Goal: Communication & Community: Answer question/provide support

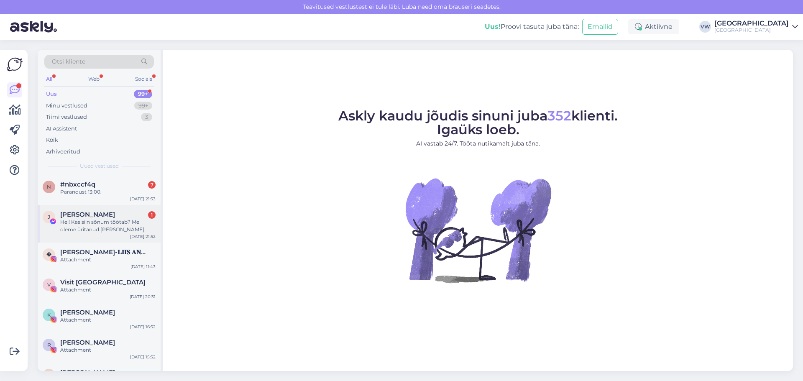
click at [111, 224] on div "Hei! Kas siin sõnum töötab? Me oleme üritanud [PERSON_NAME] helistada, keegi [P…" at bounding box center [107, 225] width 95 height 15
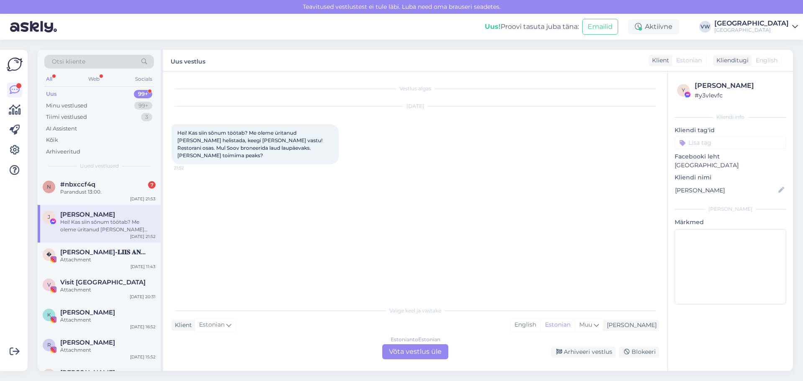
click at [405, 349] on div "Estonian to Estonian Võta vestlus üle" at bounding box center [415, 351] width 66 height 15
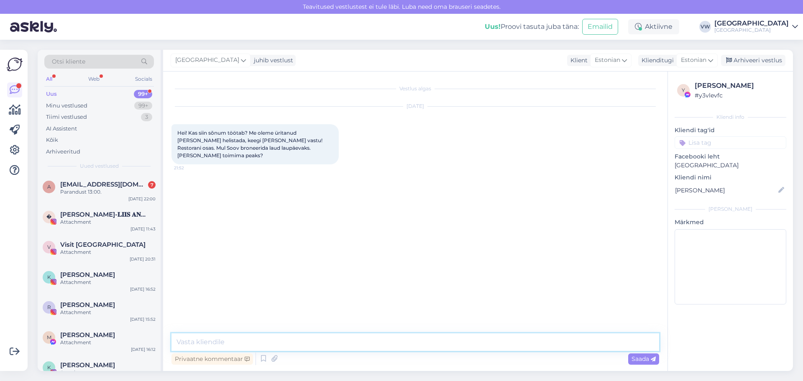
click at [267, 342] on textarea at bounding box center [414, 342] width 487 height 18
click at [301, 345] on textarea at bounding box center [414, 342] width 487 height 18
drag, startPoint x: 569, startPoint y: 340, endPoint x: 575, endPoint y: 356, distance: 16.9
click at [569, 341] on textarea "Tere! [PERSON_NAME] ole kordagi telefon helisenud. Aga broneerida saate meie ko…" at bounding box center [414, 342] width 487 height 18
type textarea "Tere! [PERSON_NAME] ole kordagi telefon helisenud. Aga broneerida saate meie ko…"
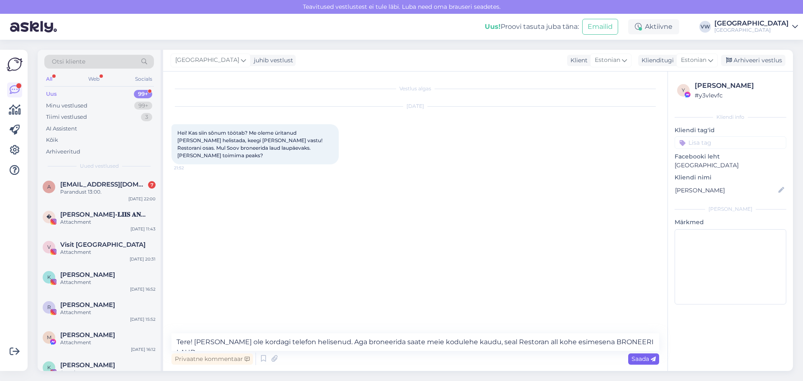
click at [645, 361] on span "Saada" at bounding box center [643, 359] width 24 height 8
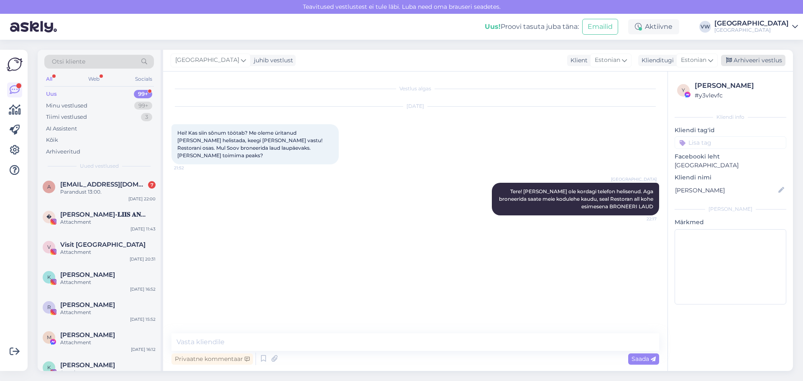
click at [754, 60] on div "Arhiveeri vestlus" at bounding box center [753, 60] width 64 height 11
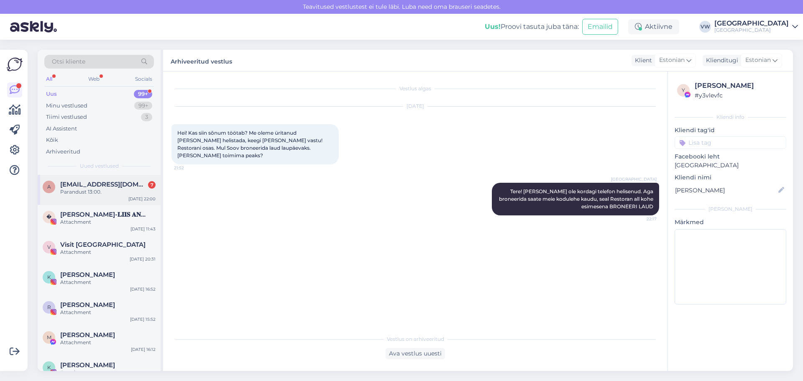
click at [100, 188] on span "[EMAIL_ADDRESS][DOMAIN_NAME]" at bounding box center [103, 185] width 87 height 8
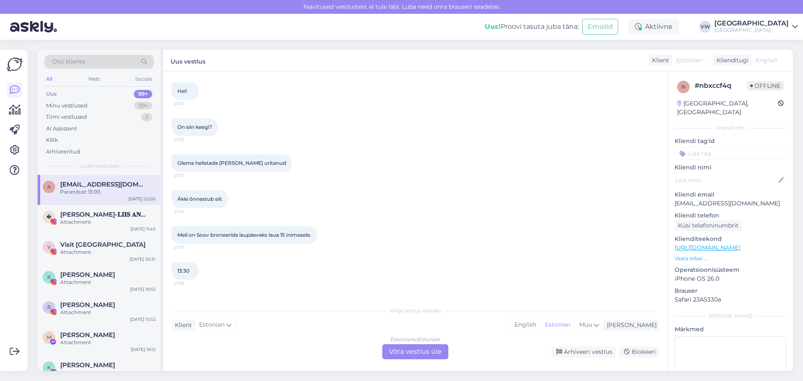
scroll to position [72, 0]
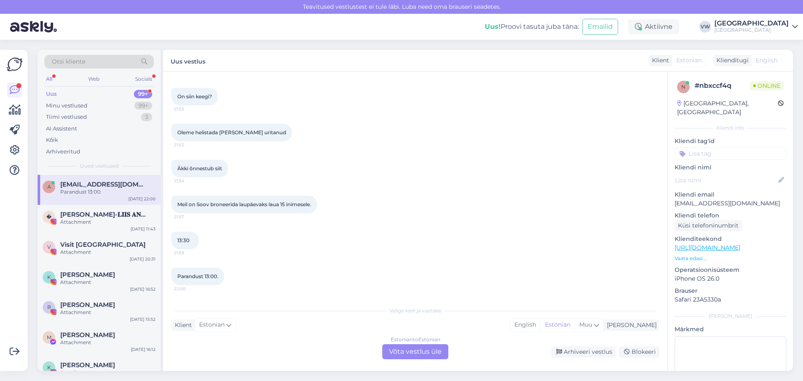
click at [413, 351] on div "Estonian to Estonian Võta vestlus üle" at bounding box center [415, 351] width 66 height 15
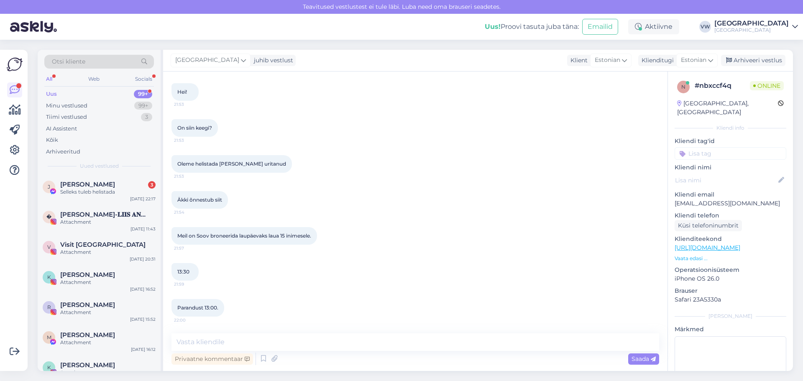
scroll to position [41, 0]
click at [293, 343] on textarea at bounding box center [414, 342] width 487 height 18
type textarea "t"
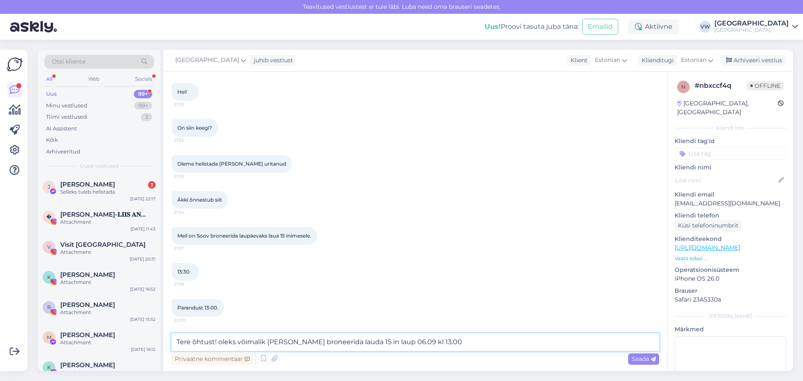
type textarea "Tere õhtust! oleks võimalik [PERSON_NAME] broneerida lauda 15 in laup 06.09 kl …"
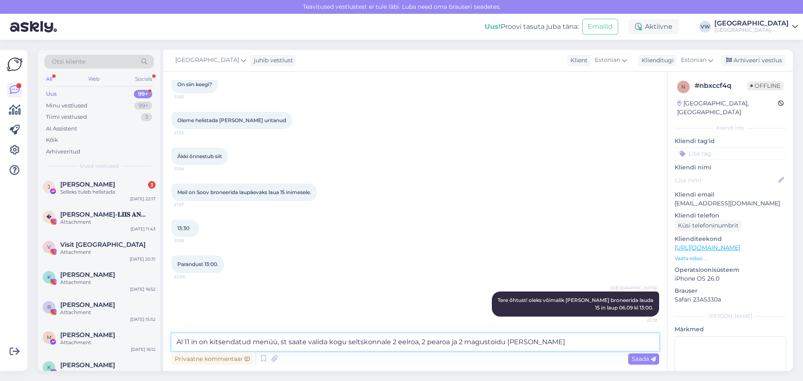
type textarea "Al 11 in on kitsendatud menüü, st saate valida kogu seltskonnale 2 eelroa, 2 pe…"
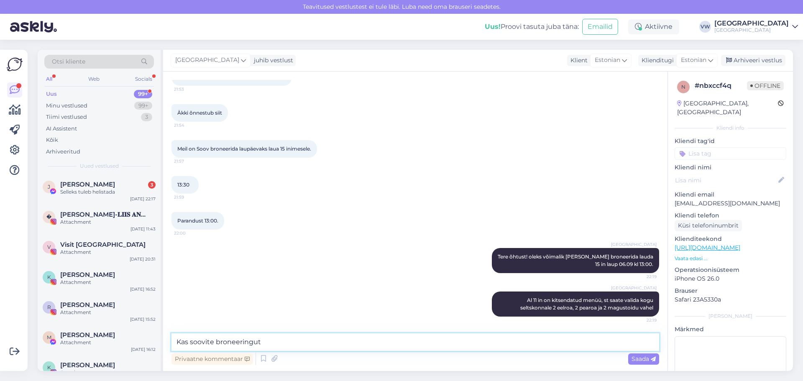
type textarea "Kas soovite broneeringut?"
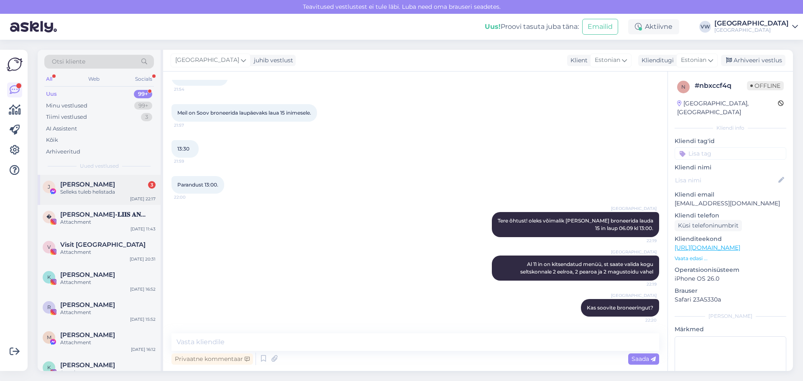
click at [99, 194] on div "Selleks tuleb helistada" at bounding box center [107, 192] width 95 height 8
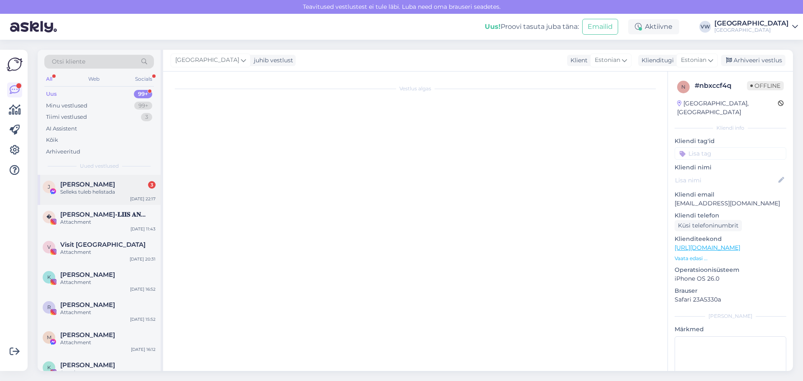
scroll to position [31, 0]
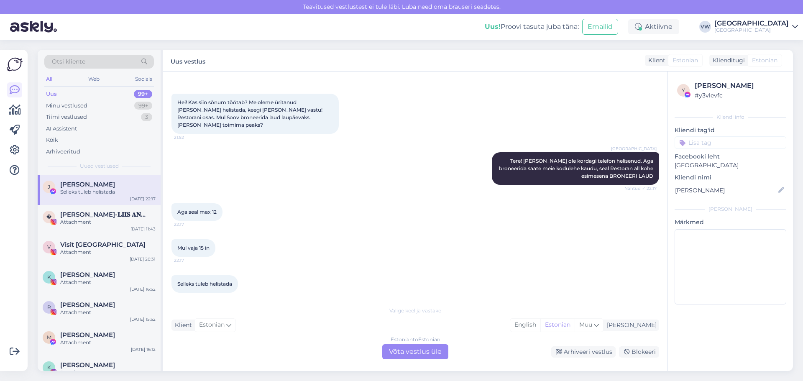
click at [79, 189] on div "Selleks tuleb helistada" at bounding box center [107, 192] width 95 height 8
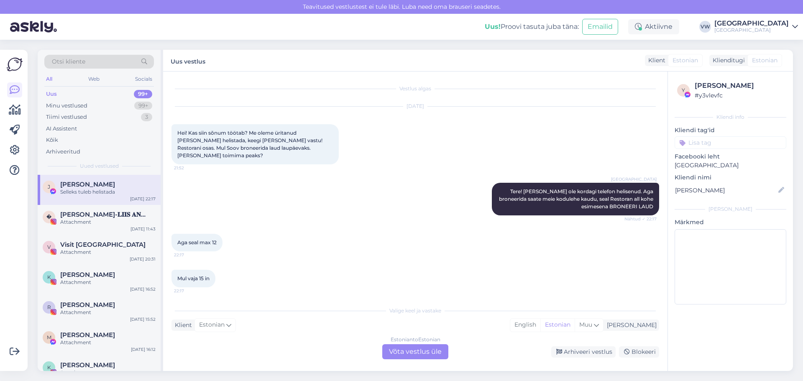
click at [100, 194] on div "Selleks tuleb helistada" at bounding box center [107, 192] width 95 height 8
click at [87, 101] on div "Minu vestlused 99+" at bounding box center [99, 106] width 110 height 12
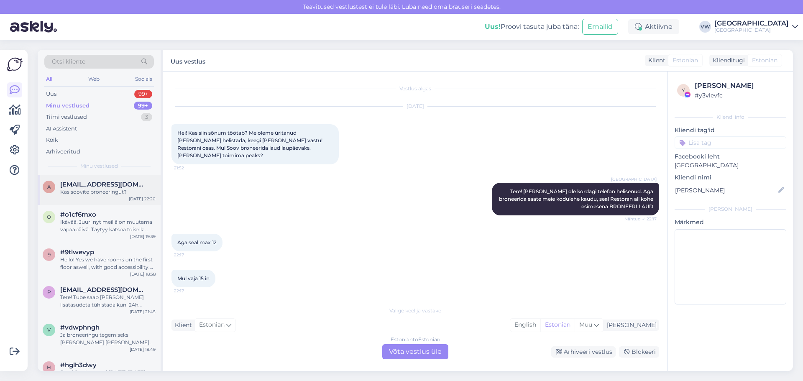
click at [94, 189] on div "Kas soovite broneeringut?" at bounding box center [107, 192] width 95 height 8
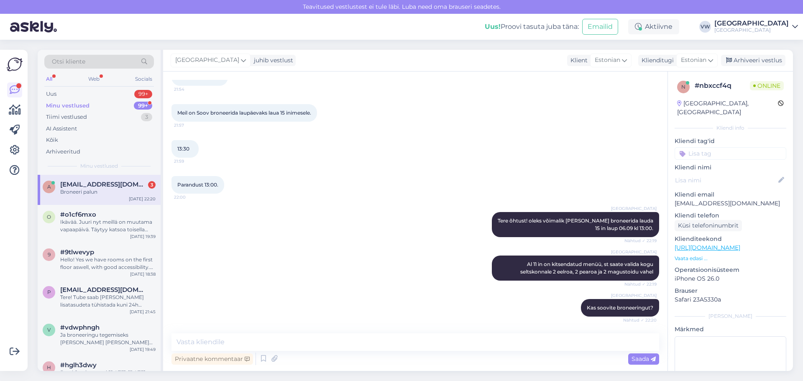
scroll to position [272, 0]
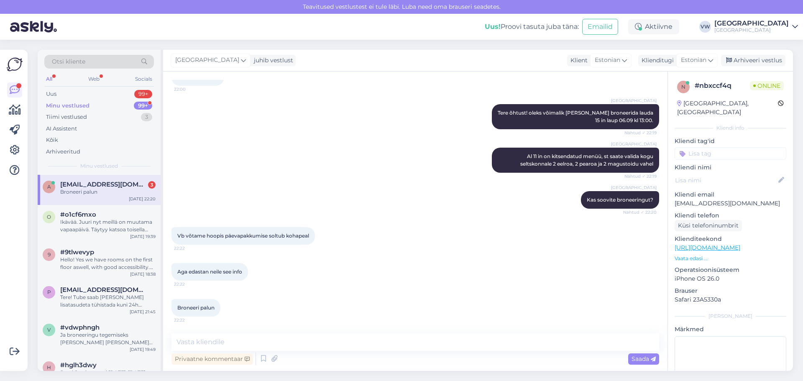
click at [363, 262] on div "Aga edastan neile see info 22:22" at bounding box center [414, 272] width 487 height 36
click at [289, 335] on textarea at bounding box center [414, 342] width 487 height 18
type textarea "Kinnitan Teie broneeringu"
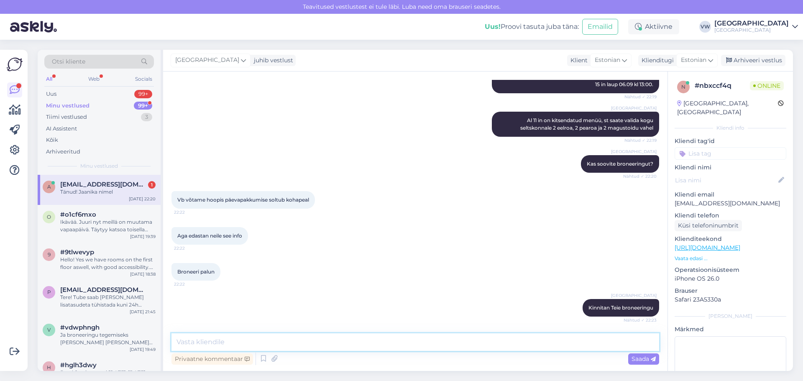
scroll to position [344, 0]
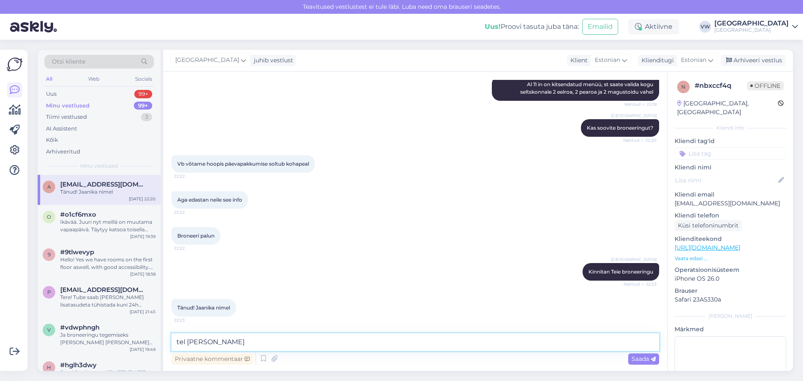
type textarea "tel [PERSON_NAME]?"
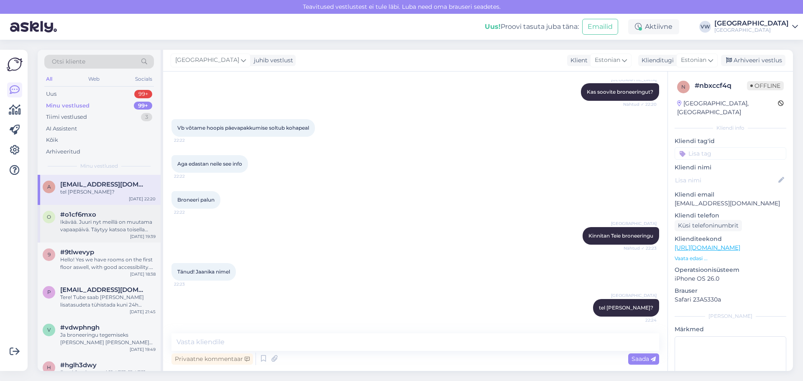
click at [98, 221] on div "Ikävää. Juuri nyt meillä on muutama vapaapäivä. Täytyy katsoa toisella kertaa" at bounding box center [107, 225] width 95 height 15
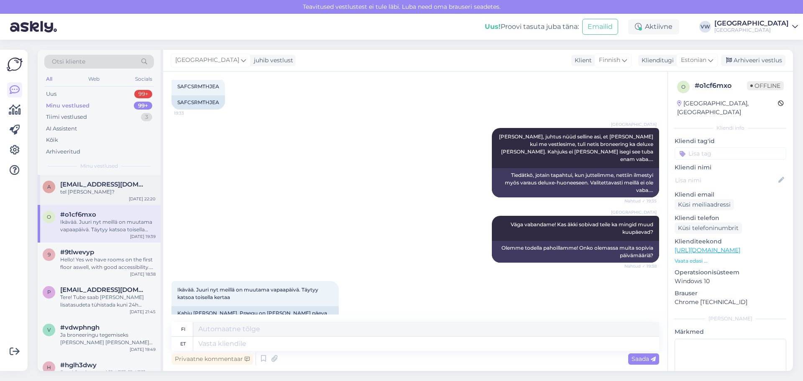
click at [104, 196] on div "a [EMAIL_ADDRESS][DOMAIN_NAME] tel [PERSON_NAME]? [DATE] 22:20" at bounding box center [99, 190] width 123 height 30
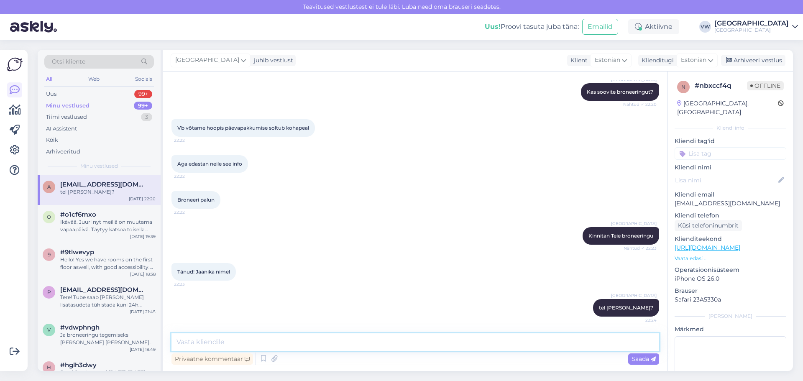
click at [351, 333] on textarea at bounding box center [414, 342] width 487 height 18
click at [413, 276] on div "Tänud! [PERSON_NAME] nimel 22:23" at bounding box center [414, 272] width 487 height 36
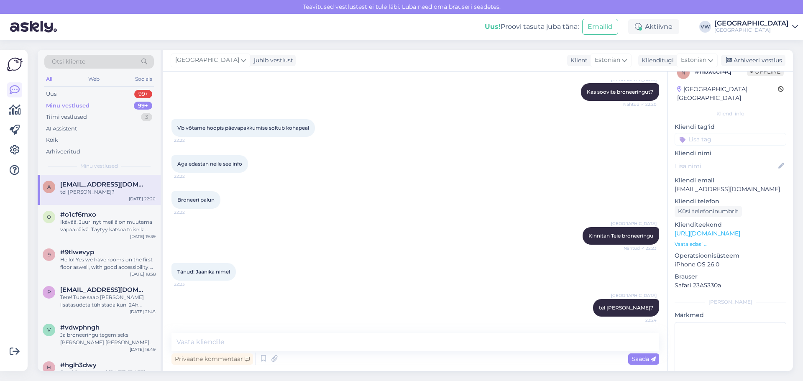
scroll to position [0, 0]
